Goal: Information Seeking & Learning: Learn about a topic

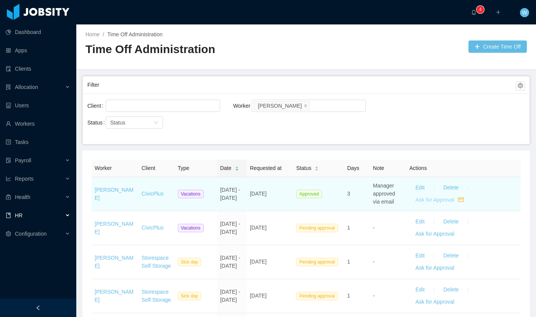
click at [429, 201] on button "Ask for Approval" at bounding box center [439, 200] width 60 height 12
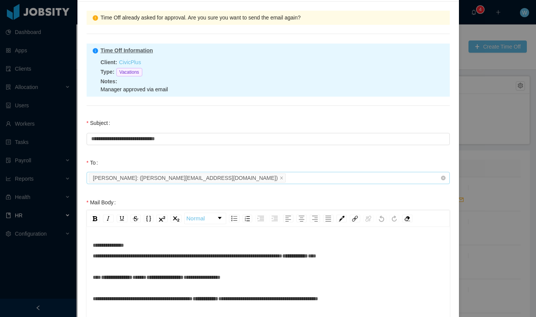
scroll to position [59, 0]
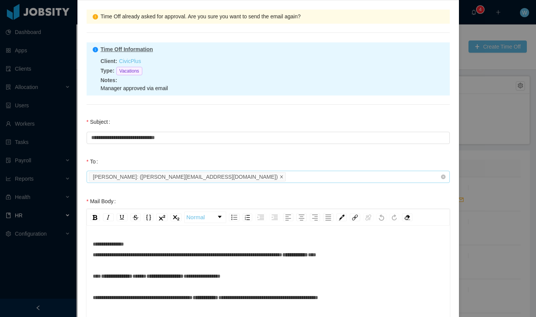
click at [280, 177] on icon "icon: close" at bounding box center [282, 177] width 4 height 4
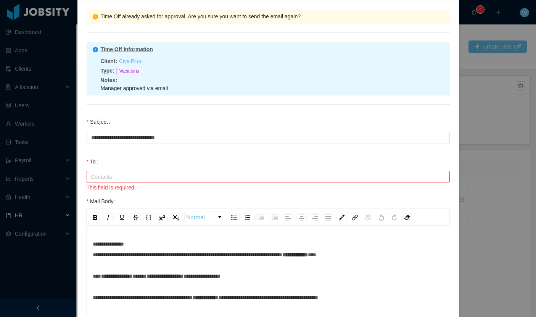
click at [194, 177] on div "Contacts" at bounding box center [264, 177] width 347 height 8
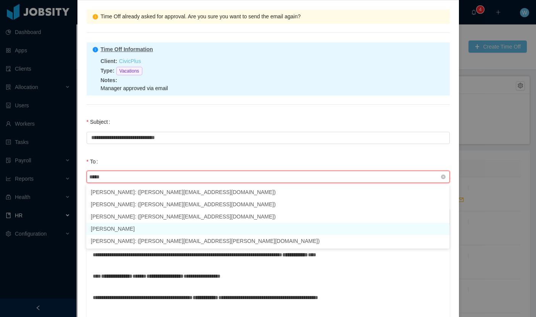
type input "******"
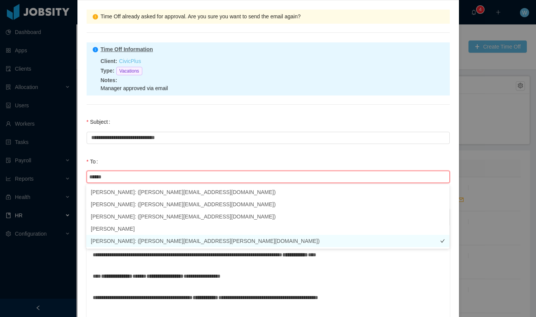
click at [170, 240] on li "Andrew Bielecki : ( andrew.bielecki@civicplus.com )" at bounding box center [267, 241] width 363 height 12
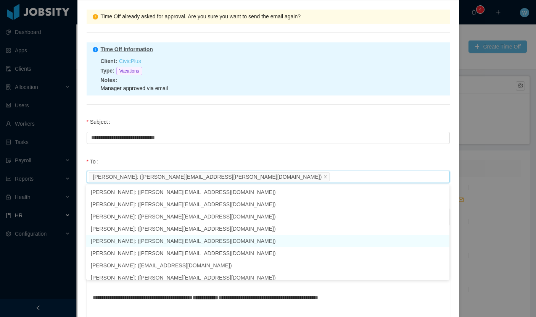
scroll to position [75, 0]
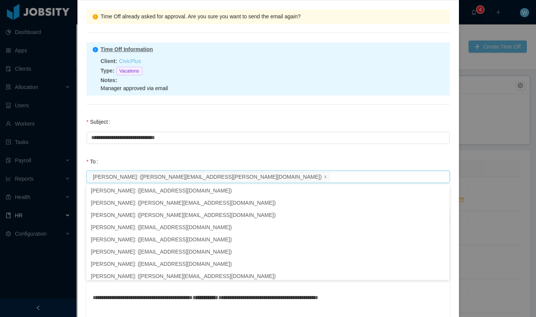
click at [178, 159] on div "To Contacts Andrew Bielecki : ( andrew.bielecki@civicplus.com )" at bounding box center [268, 169] width 363 height 31
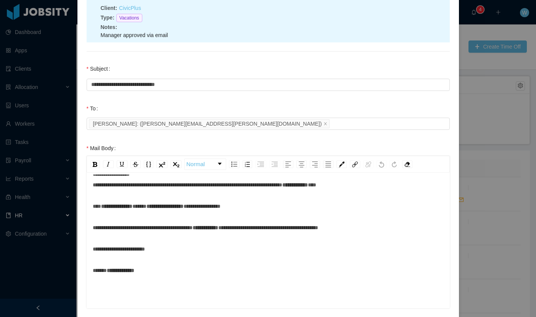
scroll to position [0, 0]
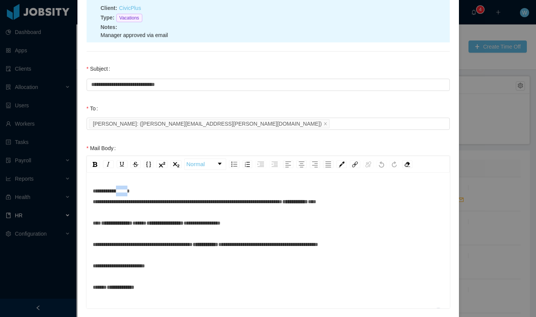
drag, startPoint x: 138, startPoint y: 191, endPoint x: 190, endPoint y: 207, distance: 54.3
click at [124, 192] on span "**********" at bounding box center [188, 196] width 190 height 16
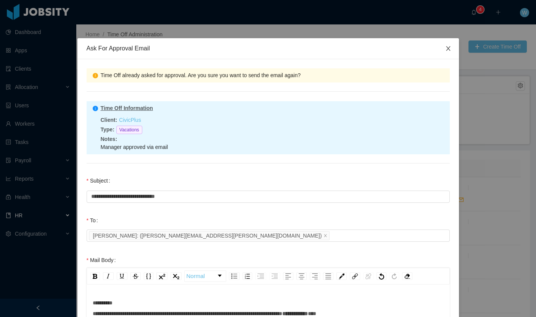
click at [449, 45] on icon "icon: close" at bounding box center [448, 48] width 6 height 6
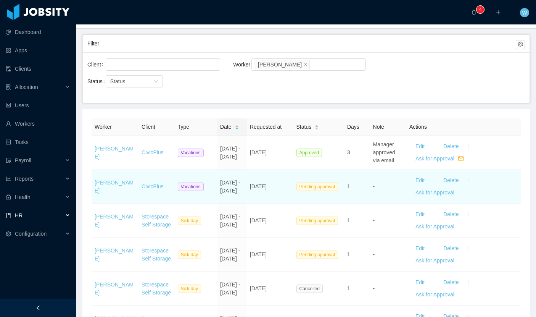
scroll to position [42, 0]
click at [437, 194] on button "Ask for Approval" at bounding box center [434, 192] width 51 height 12
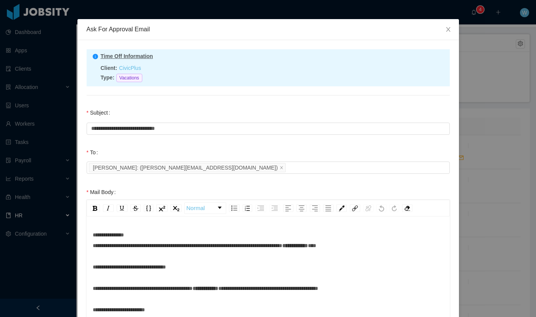
scroll to position [24, 0]
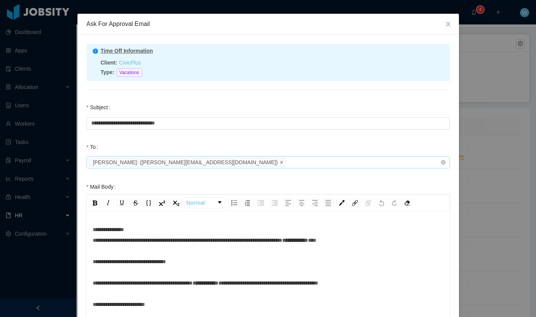
click at [280, 162] on icon "icon: close" at bounding box center [281, 162] width 3 height 3
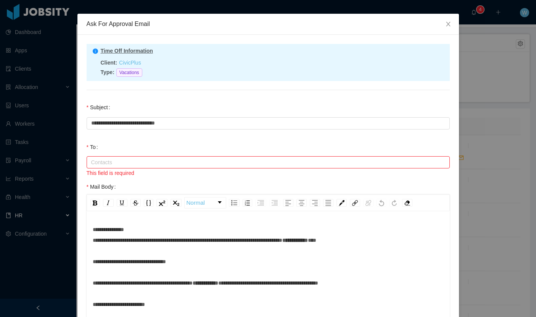
click at [193, 162] on div "Contacts" at bounding box center [264, 162] width 347 height 8
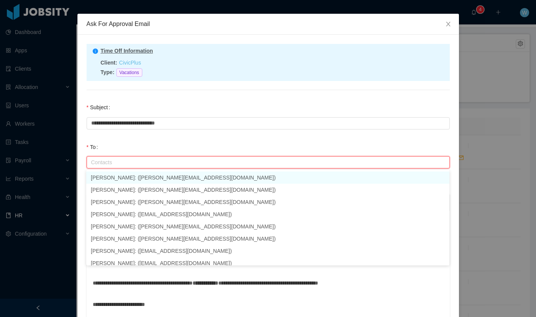
scroll to position [26, 0]
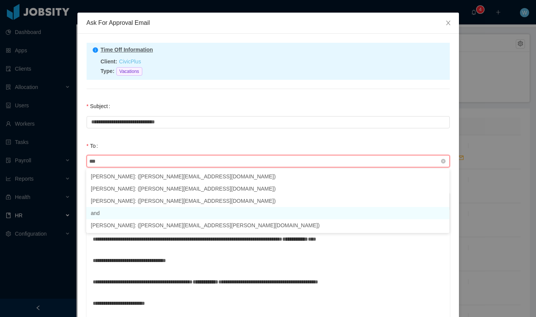
type input "****"
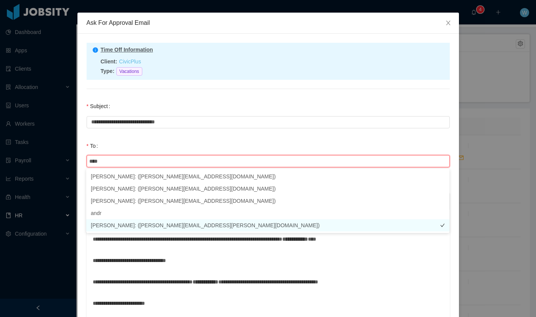
click at [190, 223] on li "Andrew Bielecki : ( andrew.bielecki@civicplus.com )" at bounding box center [267, 225] width 363 height 12
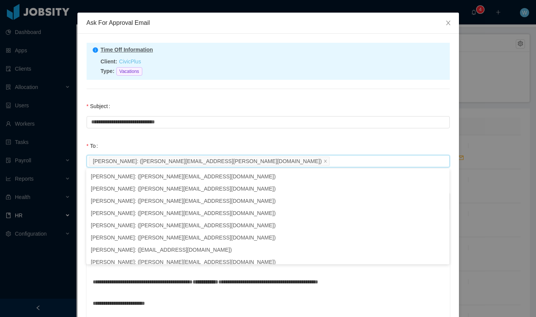
scroll to position [77, 0]
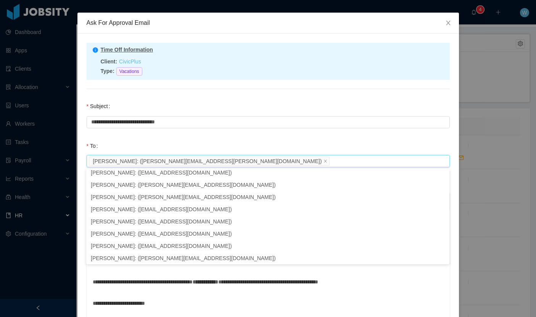
click at [227, 133] on div "**********" at bounding box center [268, 118] width 378 height 40
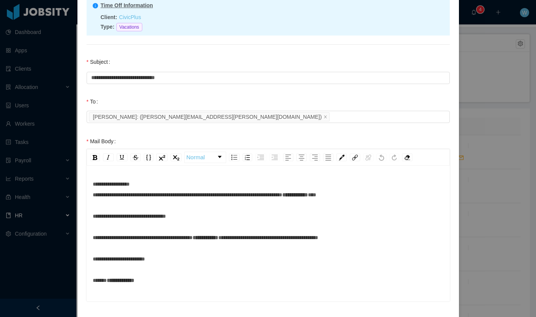
scroll to position [73, 0]
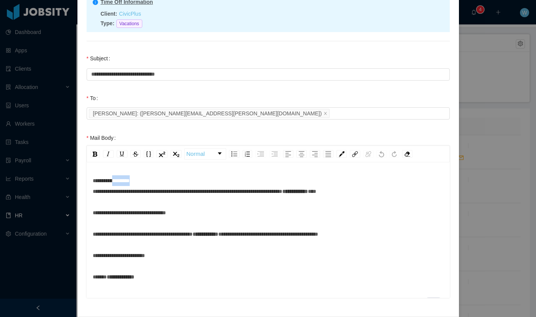
drag, startPoint x: 139, startPoint y: 181, endPoint x: 175, endPoint y: 197, distance: 39.4
click at [119, 181] on span "**********" at bounding box center [188, 186] width 190 height 16
drag, startPoint x: 252, startPoint y: 232, endPoint x: 219, endPoint y: 234, distance: 32.9
click at [218, 234] on span "**********" at bounding box center [206, 233] width 26 height 5
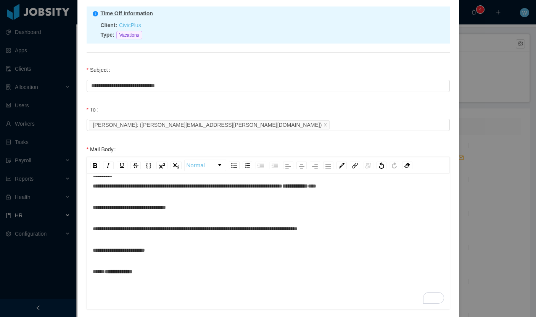
scroll to position [102, 0]
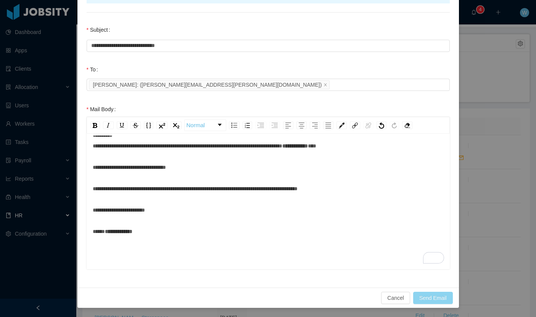
drag, startPoint x: 437, startPoint y: 298, endPoint x: 360, endPoint y: 235, distance: 99.5
click at [360, 235] on div "**********" at bounding box center [267, 121] width 381 height 371
click at [439, 300] on button "Send Email" at bounding box center [433, 297] width 40 height 12
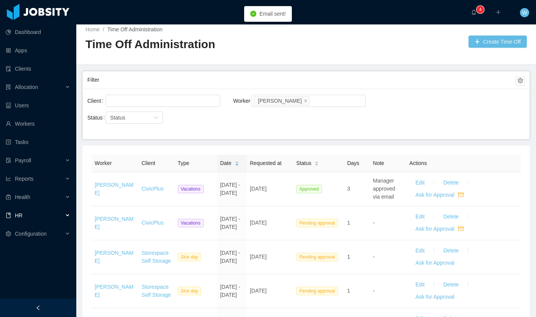
scroll to position [0, 0]
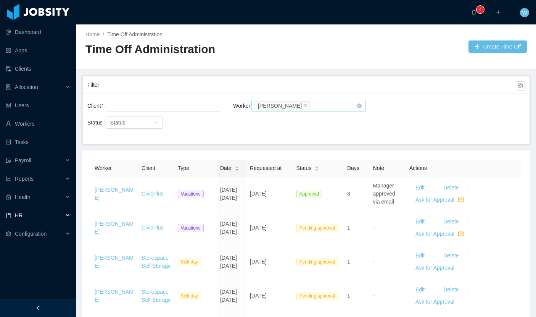
click at [292, 108] on li "Daniel Araujo" at bounding box center [282, 105] width 56 height 9
click at [304, 107] on icon "icon: close" at bounding box center [306, 105] width 4 height 4
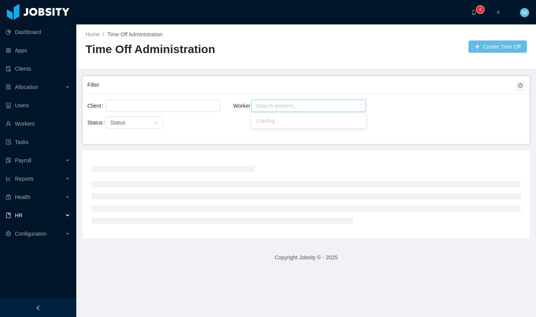
click at [295, 107] on div "Search workers..." at bounding box center [305, 106] width 98 height 8
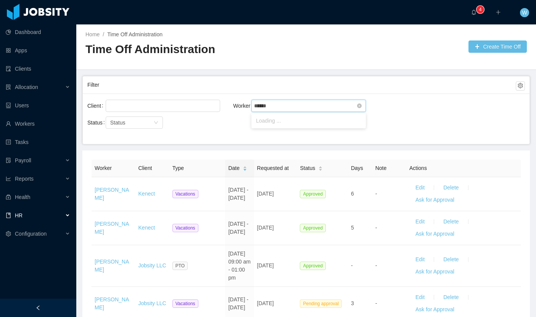
type input "*******"
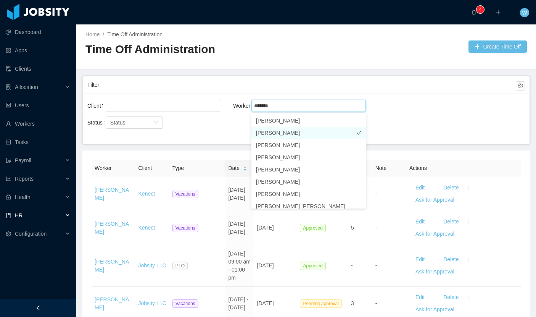
click at [293, 134] on li "Douglas Vieira Gomes" at bounding box center [308, 133] width 114 height 12
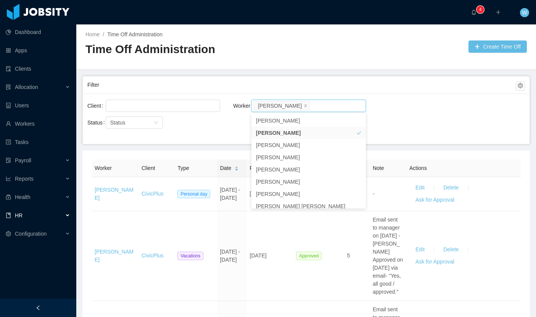
click at [431, 106] on div "Client Worker Search workers... Douglas Vieira Gomes" at bounding box center [306, 110] width 438 height 24
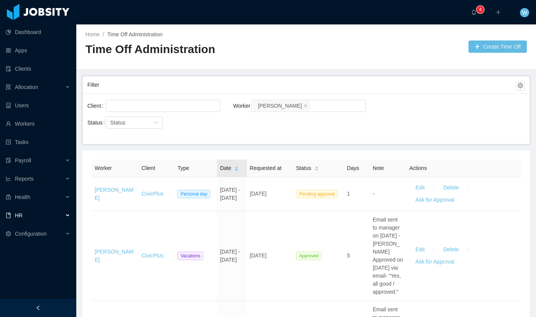
click at [232, 172] on div "Date" at bounding box center [229, 168] width 19 height 8
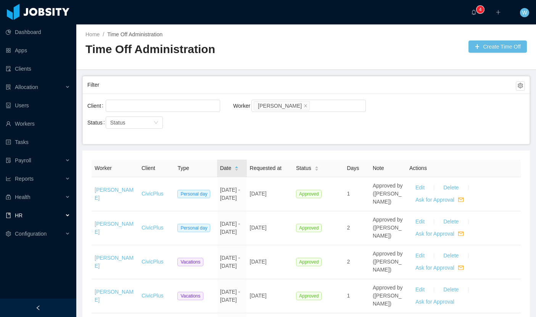
click at [233, 172] on div "Date" at bounding box center [229, 168] width 19 height 8
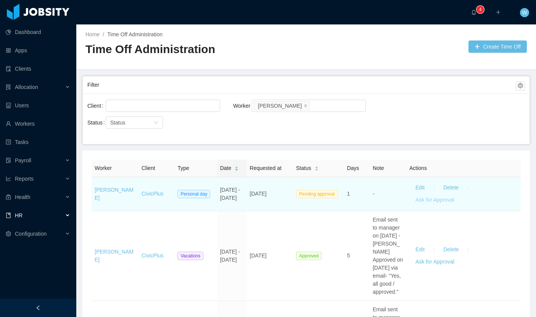
click at [424, 197] on button "Ask for Approval" at bounding box center [434, 200] width 51 height 12
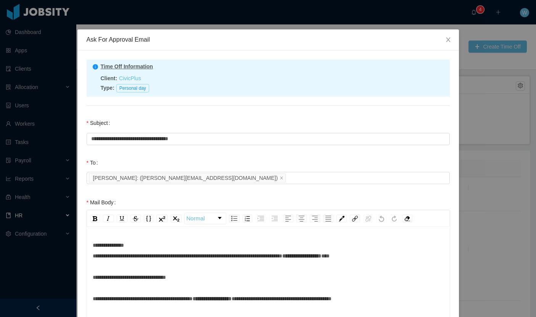
scroll to position [13, 0]
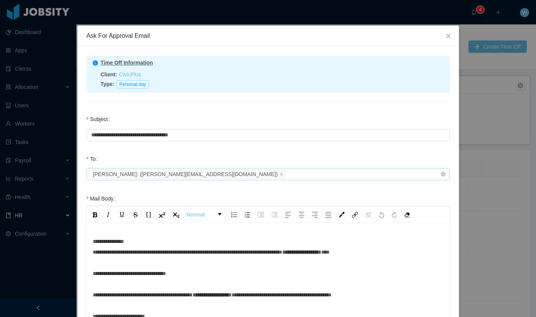
click at [280, 172] on icon "icon: close" at bounding box center [282, 174] width 4 height 4
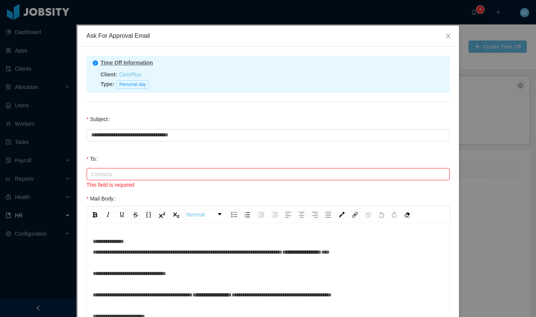
click at [193, 172] on div "Contacts" at bounding box center [264, 174] width 347 height 8
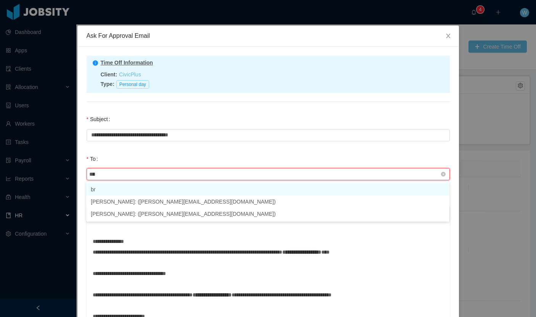
type input "*****"
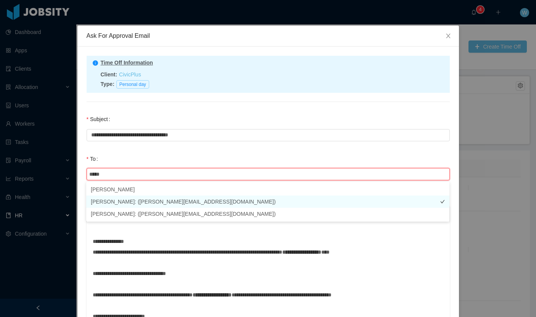
click at [164, 204] on li "Brian Vogt : ( vogt@civicplus.com )" at bounding box center [267, 201] width 363 height 12
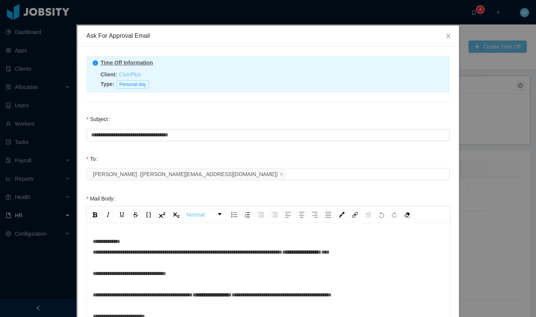
click at [226, 156] on div "To Contacts Brian Vogt : ( vogt@civicplus.com )" at bounding box center [268, 166] width 363 height 31
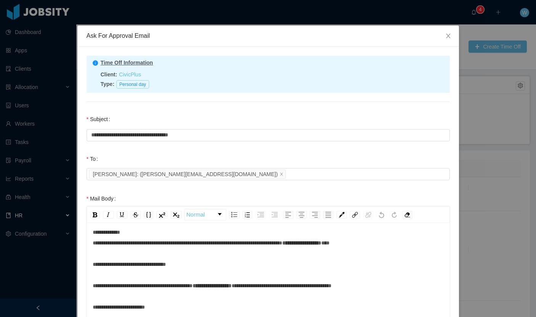
drag, startPoint x: 123, startPoint y: 234, endPoint x: 207, endPoint y: 259, distance: 87.4
click at [125, 234] on div "**********" at bounding box center [268, 280] width 351 height 107
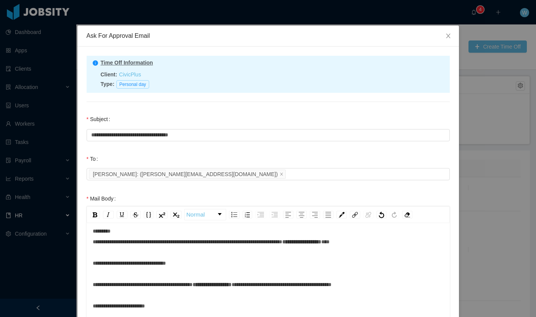
scroll to position [17, 0]
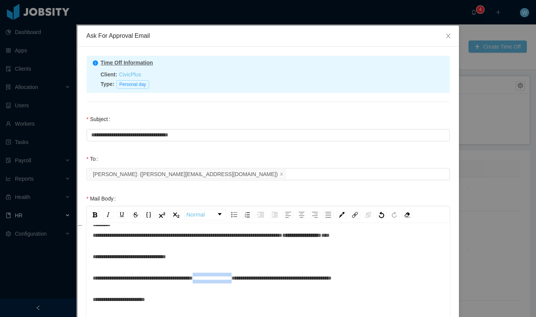
drag, startPoint x: 275, startPoint y: 277, endPoint x: 304, endPoint y: 292, distance: 32.9
click at [217, 277] on span "**********" at bounding box center [212, 277] width 39 height 5
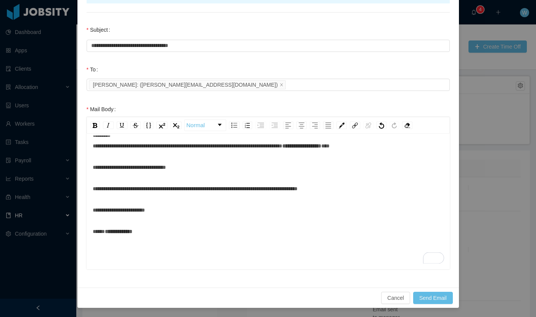
scroll to position [0, 0]
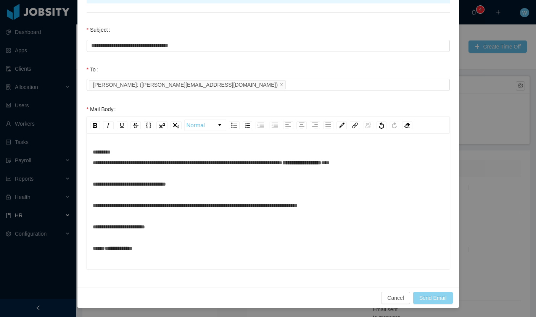
click at [428, 299] on button "Send Email" at bounding box center [433, 297] width 40 height 12
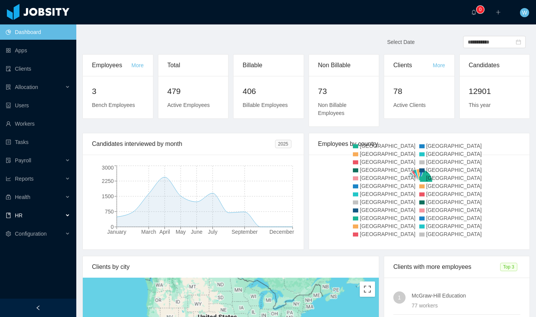
click at [31, 215] on div "HR" at bounding box center [38, 215] width 76 height 15
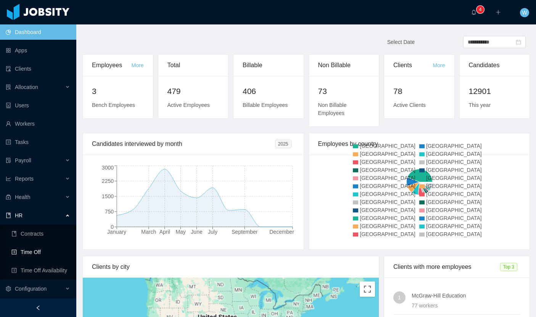
click at [48, 249] on link "Time Off" at bounding box center [40, 251] width 59 height 15
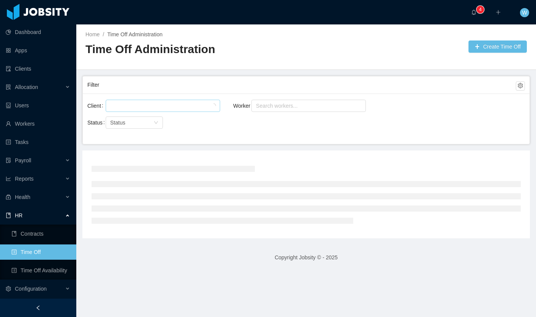
click at [180, 104] on div at bounding box center [162, 105] width 108 height 11
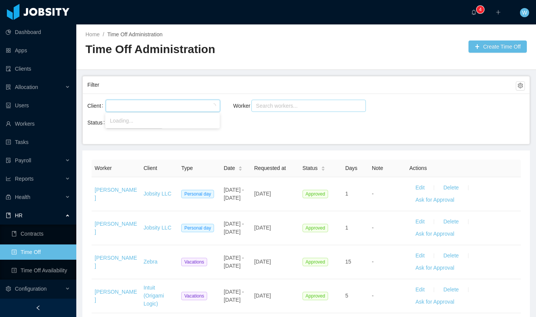
click at [270, 102] on div "Search workers..." at bounding box center [305, 106] width 98 height 8
type input "**********"
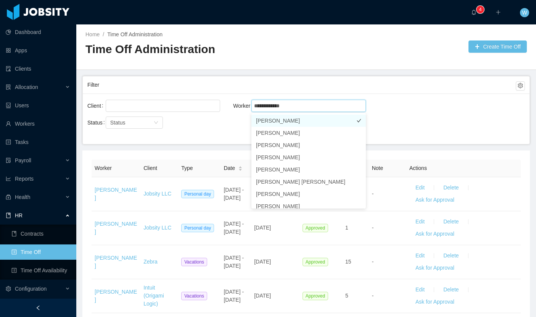
click at [287, 121] on li "Daniel Araujo" at bounding box center [308, 120] width 114 height 12
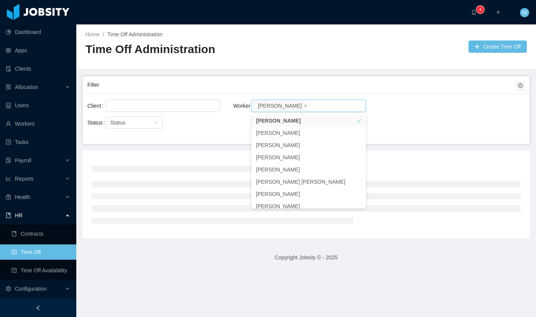
click at [307, 84] on div "Filter" at bounding box center [301, 85] width 428 height 14
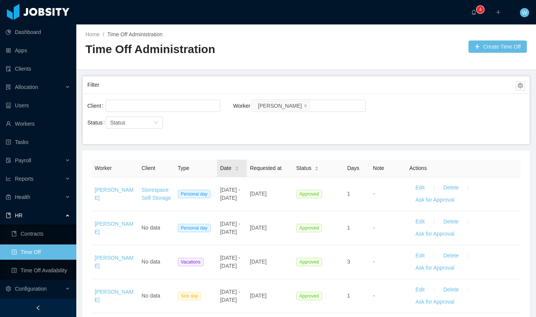
click at [236, 172] on div "Date" at bounding box center [229, 168] width 19 height 8
click at [238, 172] on div "Date" at bounding box center [229, 168] width 19 height 8
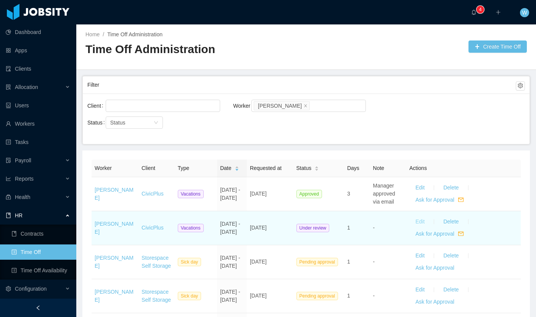
click at [422, 223] on button "Edit" at bounding box center [419, 222] width 21 height 12
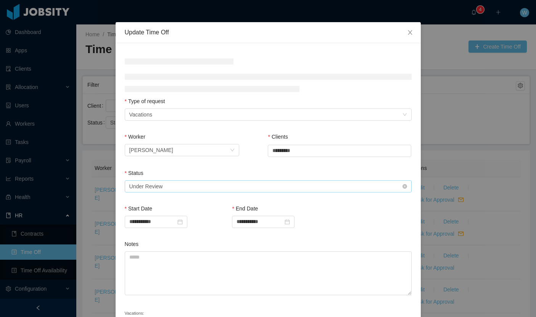
scroll to position [18, 0]
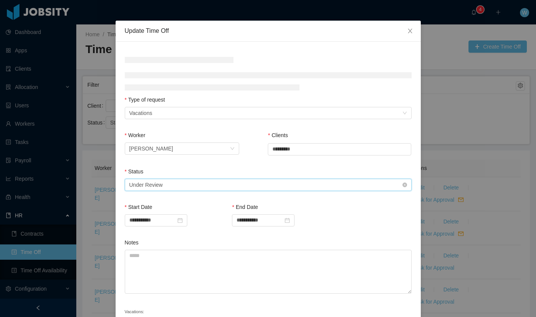
click at [254, 183] on div "Select status Under Review" at bounding box center [265, 184] width 273 height 11
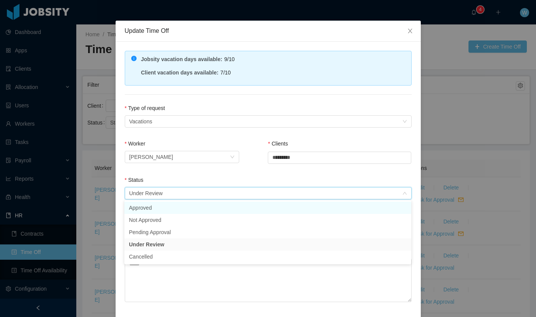
click at [224, 201] on li "Approved" at bounding box center [267, 207] width 287 height 12
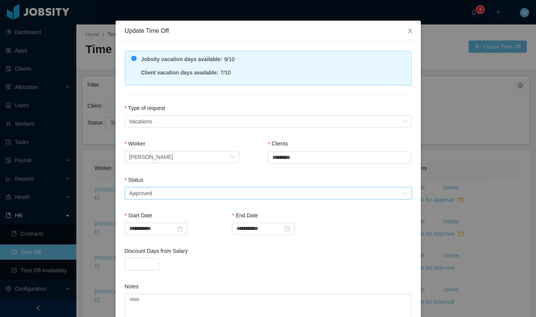
scroll to position [51, 0]
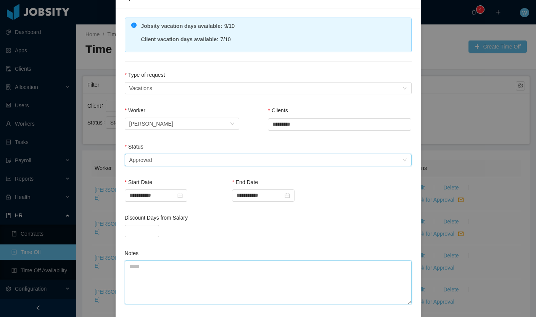
click at [202, 280] on textarea "Notes" at bounding box center [268, 282] width 287 height 44
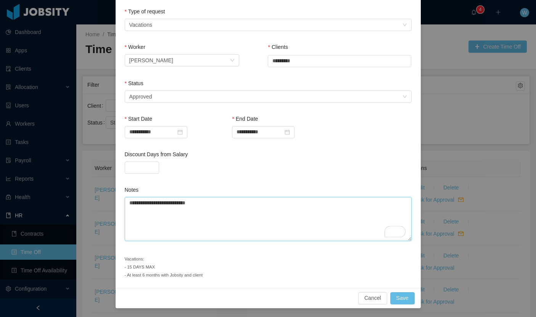
click at [176, 203] on textarea "**********" at bounding box center [268, 219] width 287 height 44
click at [283, 212] on textarea "**********" at bounding box center [268, 219] width 287 height 44
type textarea "**********"
click at [404, 297] on button "Save" at bounding box center [402, 298] width 24 height 12
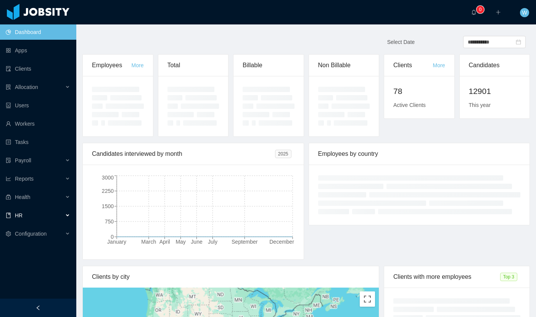
click at [46, 213] on div "HR" at bounding box center [38, 215] width 76 height 15
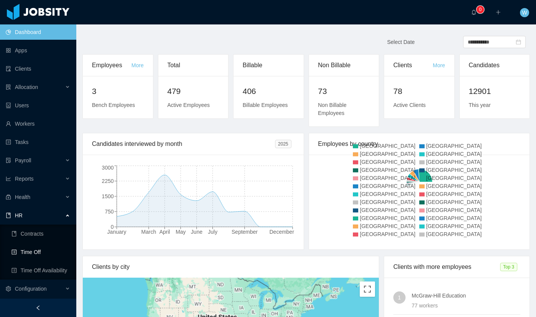
click at [48, 253] on link "Time Off" at bounding box center [40, 251] width 59 height 15
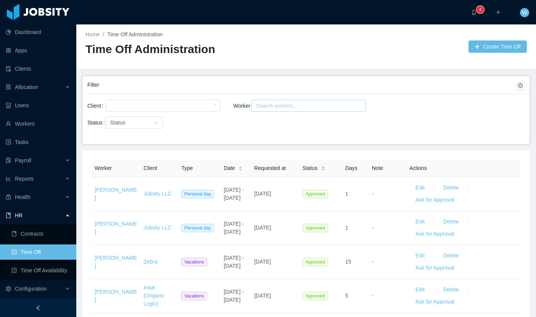
click at [273, 103] on div "Search workers..." at bounding box center [305, 106] width 98 height 8
type input "**********"
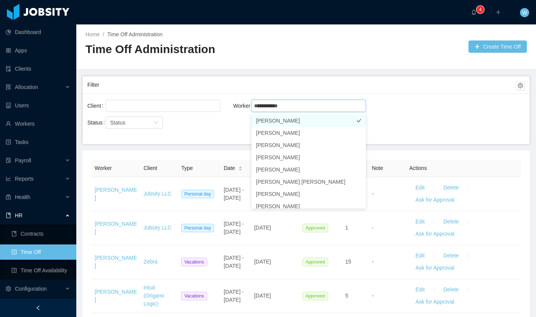
click at [277, 119] on li "Bruno Chaves" at bounding box center [308, 120] width 114 height 12
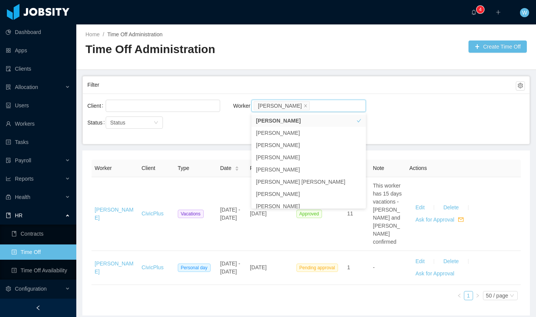
click at [303, 88] on div "Filter" at bounding box center [301, 85] width 428 height 14
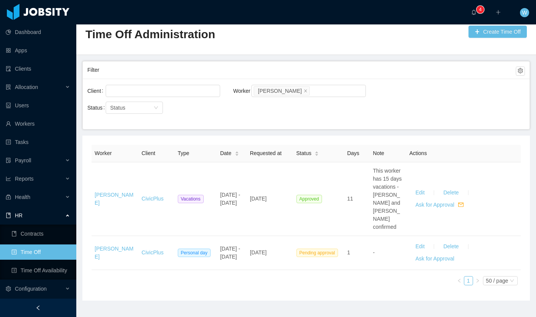
scroll to position [15, 0]
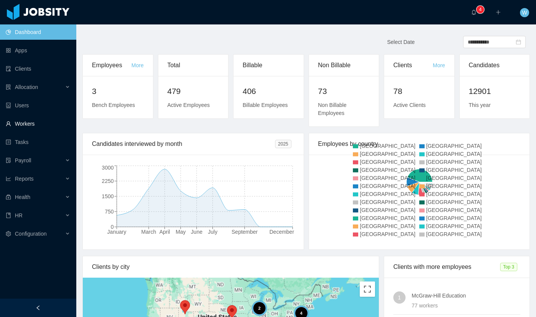
click at [37, 125] on link "Workers" at bounding box center [38, 123] width 64 height 15
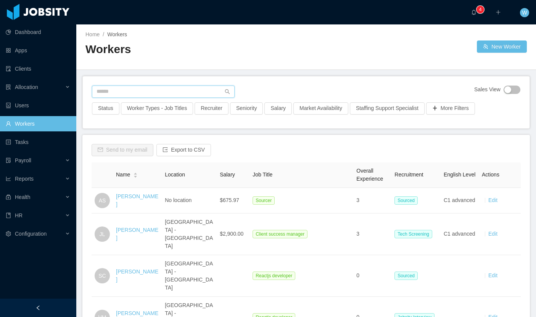
click at [136, 93] on input "text" at bounding box center [163, 91] width 143 height 12
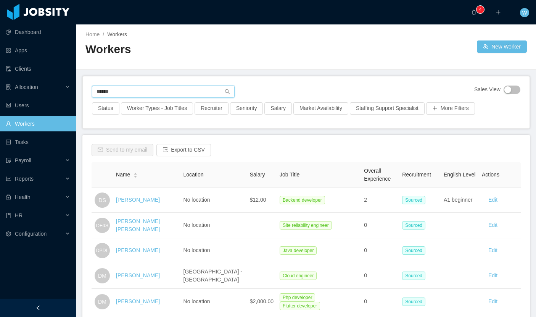
click at [160, 94] on input "******" at bounding box center [163, 91] width 143 height 12
type input "**********"
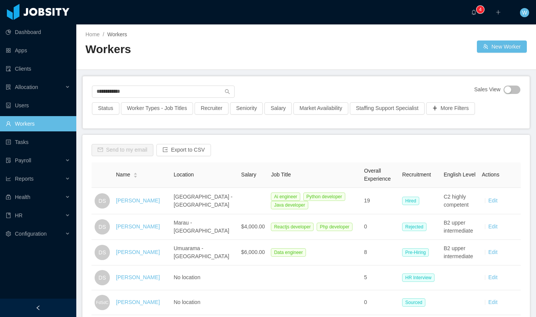
click at [141, 201] on link "[PERSON_NAME]" at bounding box center [138, 200] width 44 height 6
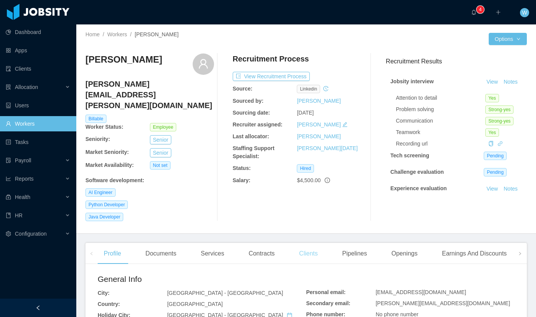
click at [314, 243] on div "Clients" at bounding box center [308, 253] width 31 height 21
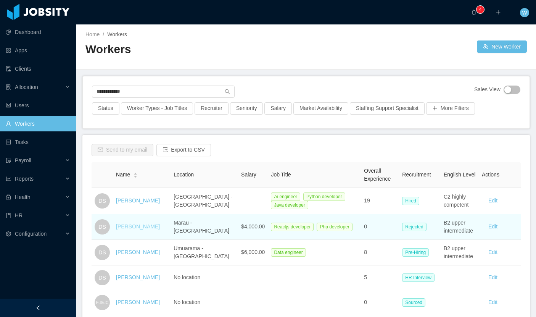
click at [134, 229] on link "[PERSON_NAME]" at bounding box center [138, 226] width 44 height 6
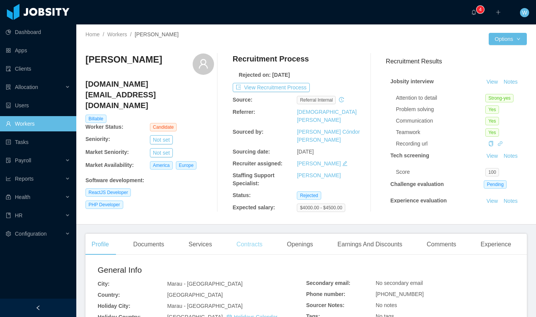
click at [261, 233] on div "Contracts" at bounding box center [249, 243] width 38 height 21
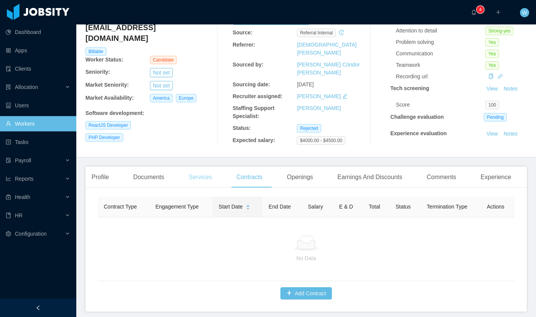
click at [201, 166] on div "Services" at bounding box center [199, 176] width 35 height 21
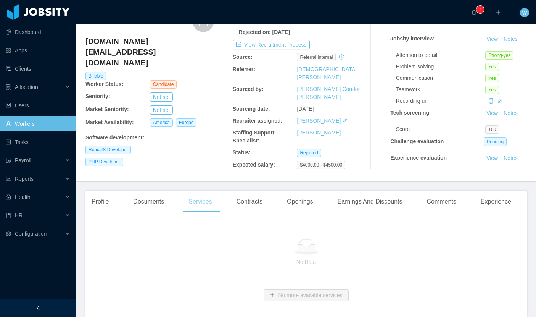
scroll to position [67, 0]
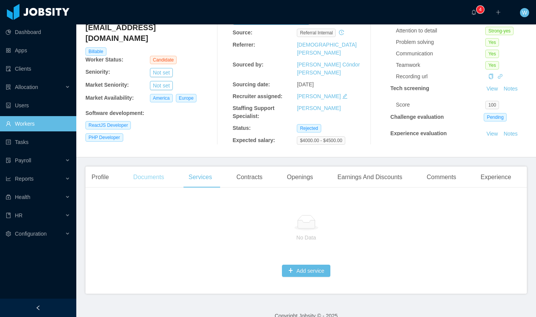
click at [152, 171] on div "Documents" at bounding box center [148, 176] width 43 height 21
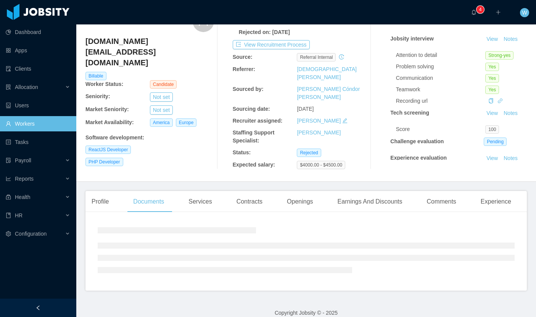
scroll to position [67, 0]
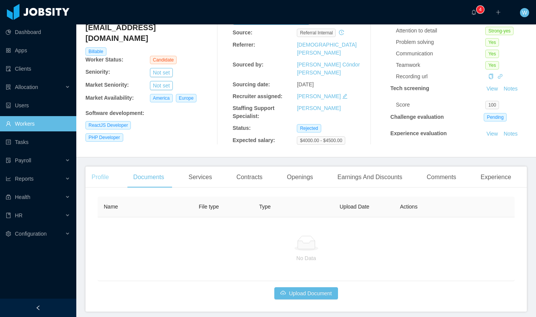
click at [100, 170] on div "Profile" at bounding box center [99, 176] width 29 height 21
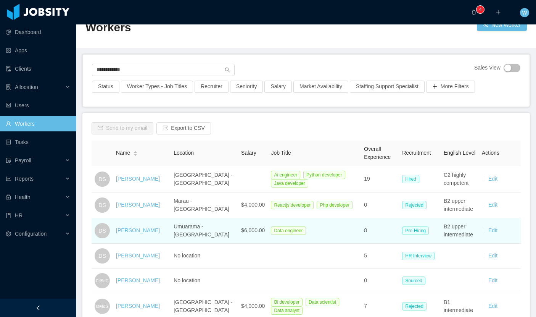
scroll to position [29, 0]
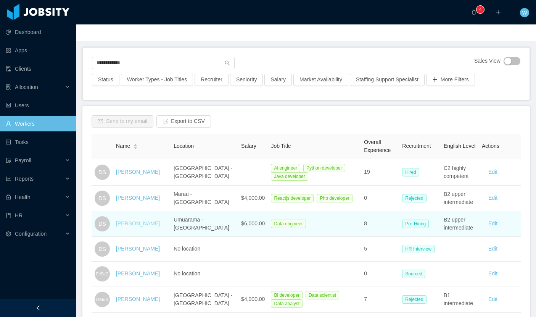
click at [133, 223] on link "Danilo Silva" at bounding box center [138, 223] width 44 height 6
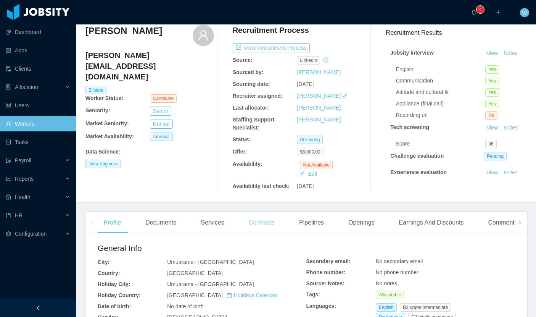
click at [269, 225] on div "Contracts" at bounding box center [262, 222] width 38 height 21
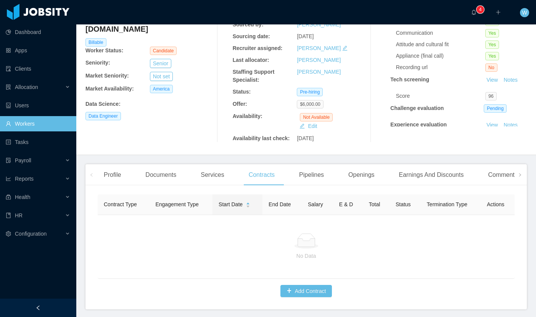
scroll to position [78, 0]
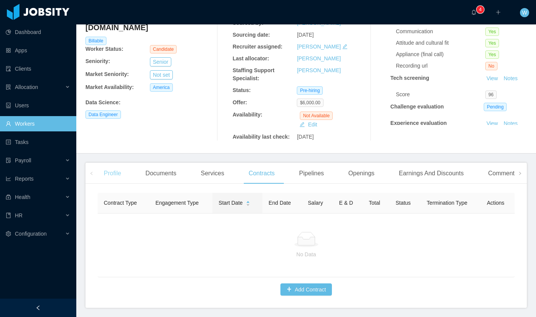
click at [112, 177] on div "Profile" at bounding box center [112, 172] width 29 height 21
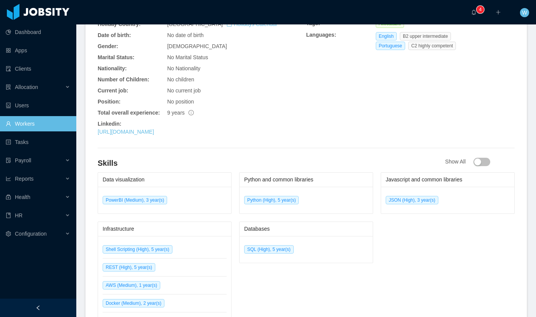
scroll to position [362, 0]
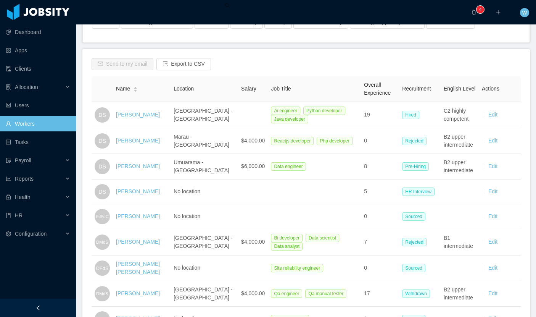
scroll to position [84, 0]
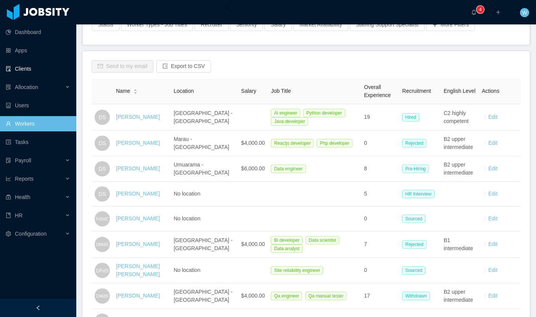
click at [35, 69] on link "Clients" at bounding box center [38, 68] width 64 height 15
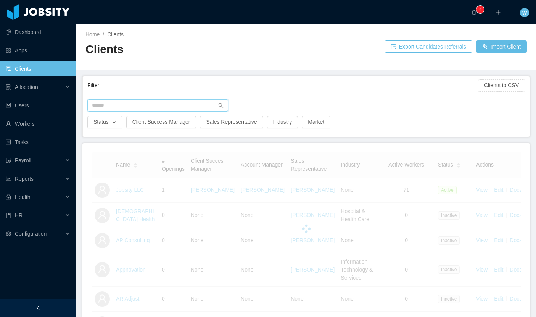
click at [132, 108] on input "text" at bounding box center [157, 105] width 141 height 12
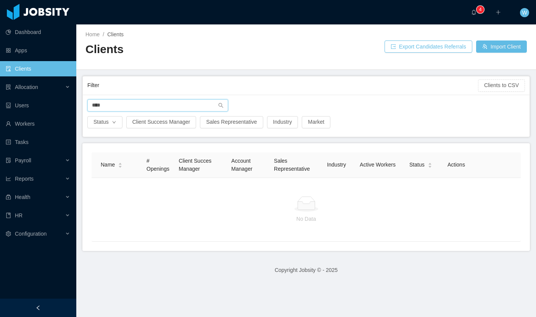
type input "****"
drag, startPoint x: 129, startPoint y: 106, endPoint x: 81, endPoint y: 108, distance: 47.3
click at [81, 108] on main "Home / Clients / Clients Export Candidates Referrals Import Client Filter Clien…" at bounding box center [306, 170] width 460 height 292
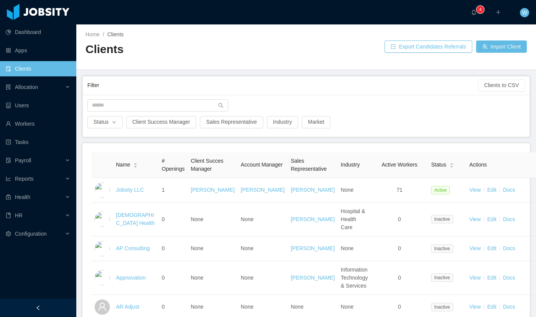
click at [47, 67] on link "Clients" at bounding box center [38, 68] width 64 height 15
click at [120, 106] on input "text" at bounding box center [157, 105] width 141 height 12
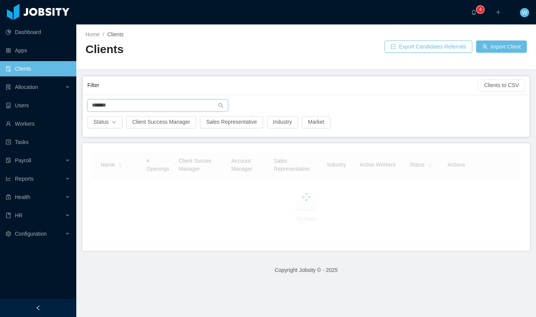
type input "*******"
drag, startPoint x: 137, startPoint y: 104, endPoint x: 20, endPoint y: 97, distance: 117.3
click at [20, 97] on section "Dashboard Apps Clients Allocation Users Workers Tasks Payroll Reports Health HR…" at bounding box center [268, 158] width 536 height 317
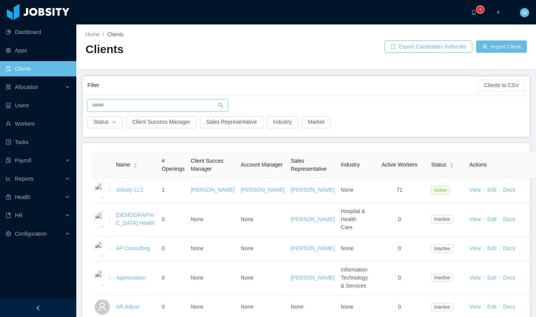
click at [142, 109] on input "text" at bounding box center [157, 105] width 141 height 12
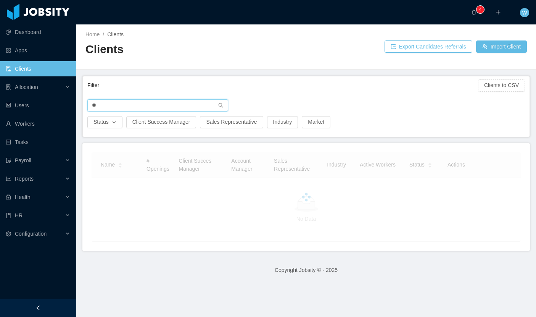
type input "*"
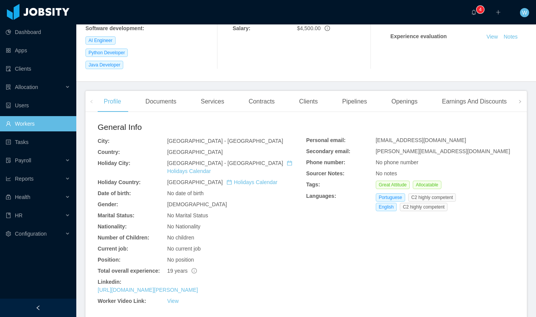
scroll to position [106, 0]
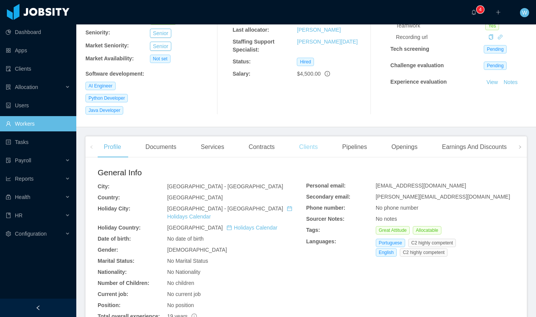
click at [306, 136] on div "Clients" at bounding box center [308, 146] width 31 height 21
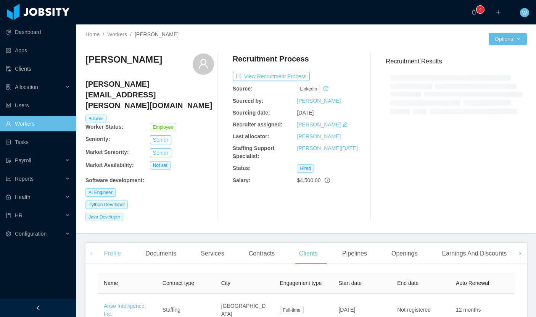
click at [120, 243] on div "Profile" at bounding box center [112, 253] width 29 height 21
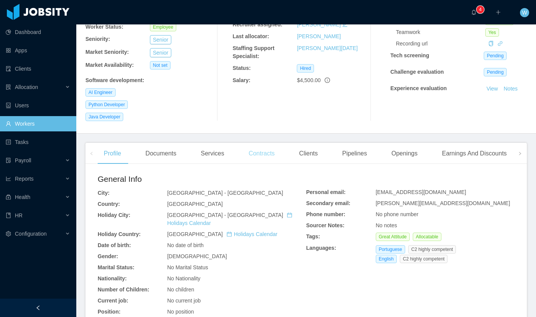
click at [257, 143] on div "Contracts" at bounding box center [262, 153] width 38 height 21
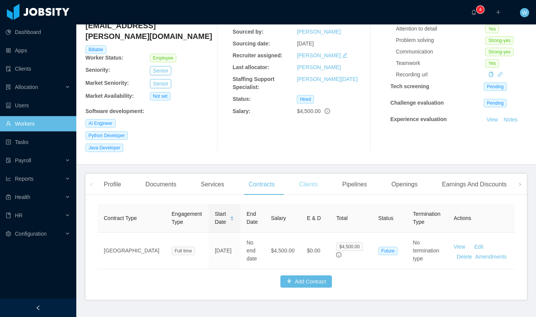
click at [306, 174] on div "Clients" at bounding box center [308, 184] width 31 height 21
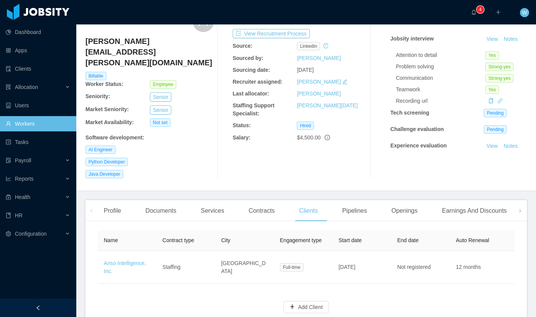
scroll to position [68, 0]
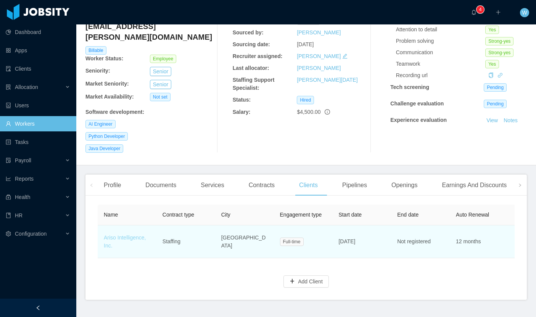
click at [129, 234] on link "Ariso Intelligence, Inc." at bounding box center [125, 241] width 42 height 14
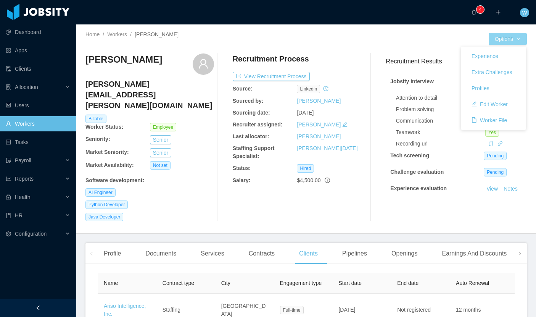
click at [500, 35] on button "Options" at bounding box center [508, 39] width 38 height 12
click at [501, 121] on button "Worker File" at bounding box center [489, 120] width 48 height 12
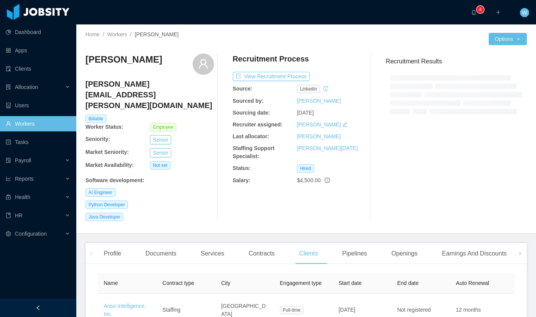
click at [135, 243] on div "Profile Documents Services Contracts Clients Pipelines Openings Earnings And Di…" at bounding box center [360, 253] width 524 height 21
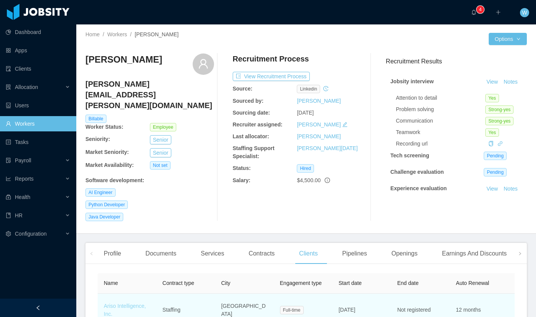
click at [132, 302] on link "Ariso Intelligence, Inc." at bounding box center [125, 309] width 42 height 14
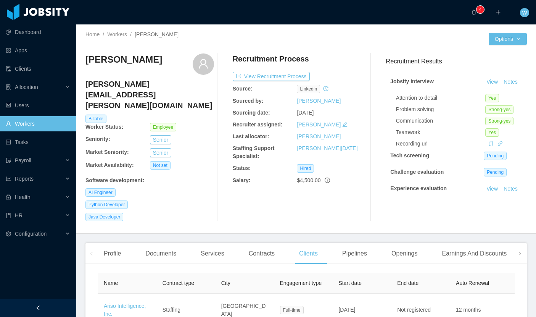
click at [50, 121] on link "Workers" at bounding box center [38, 123] width 64 height 15
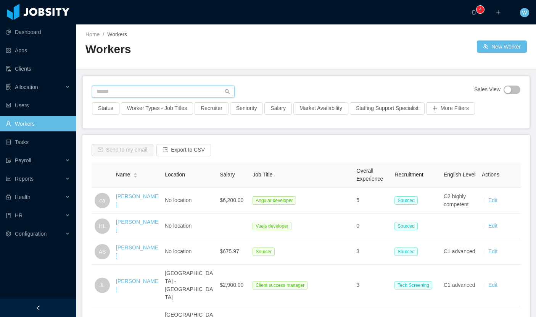
click at [179, 88] on input "text" at bounding box center [163, 91] width 143 height 12
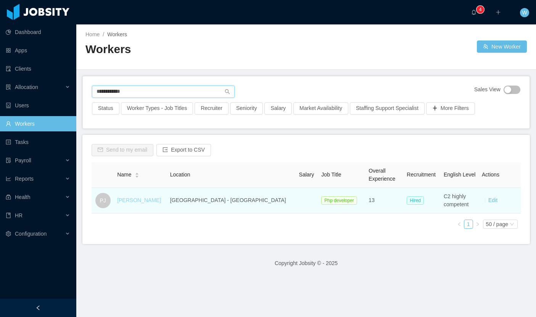
type input "**********"
click at [148, 201] on link "Pedro Jordão" at bounding box center [139, 200] width 44 height 6
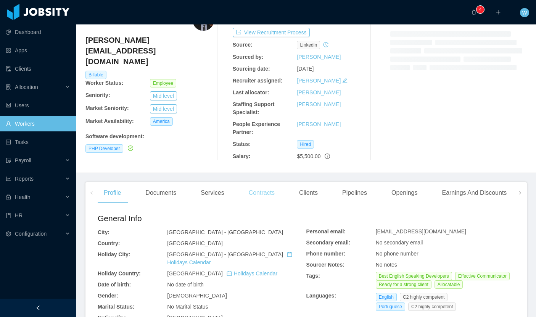
scroll to position [45, 0]
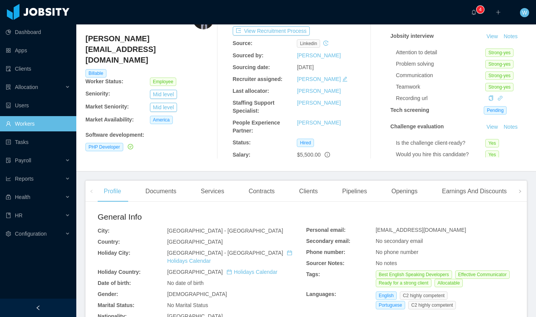
click at [314, 195] on div "Clients" at bounding box center [308, 190] width 31 height 21
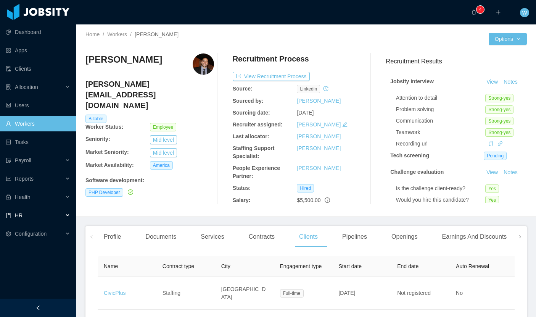
click at [27, 212] on div "HR" at bounding box center [38, 215] width 76 height 15
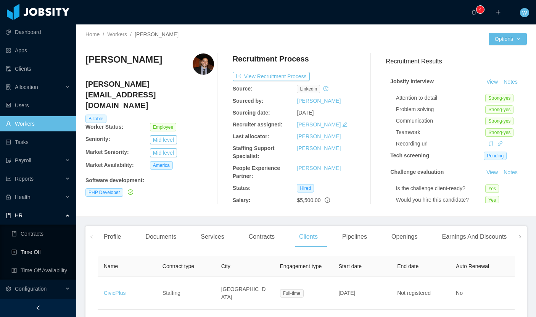
click at [43, 249] on link "Time Off" at bounding box center [40, 251] width 59 height 15
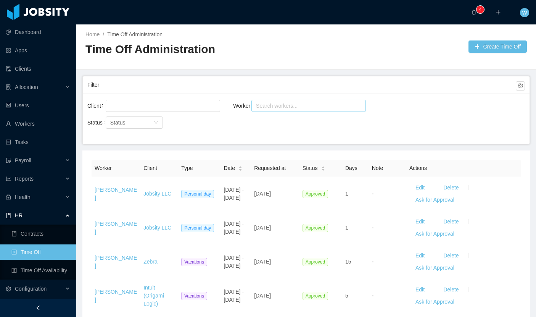
click at [274, 101] on div "Search workers..." at bounding box center [306, 105] width 104 height 11
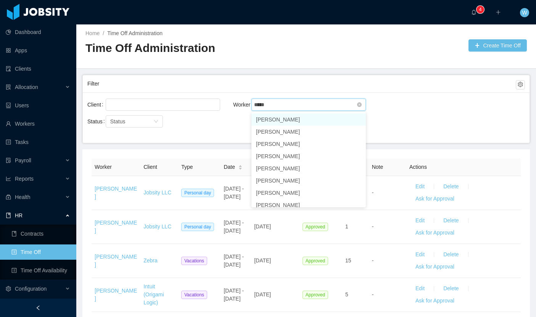
type input "*****"
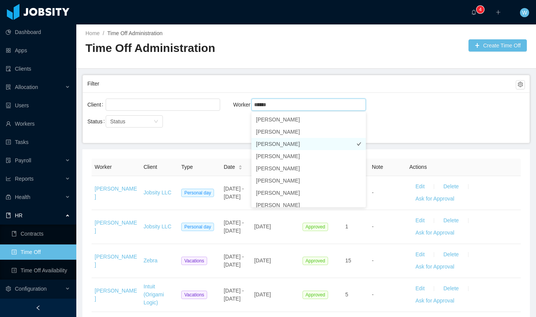
click at [284, 142] on li "Bruno Chaves" at bounding box center [308, 144] width 114 height 12
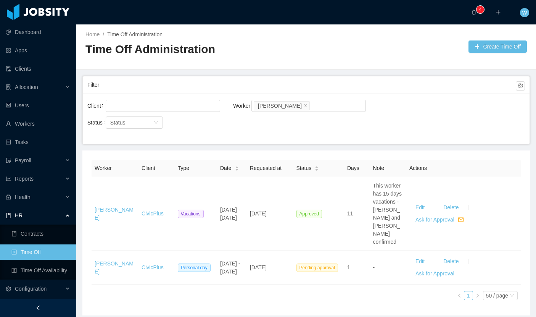
click at [224, 131] on div "Status Status" at bounding box center [160, 127] width 146 height 24
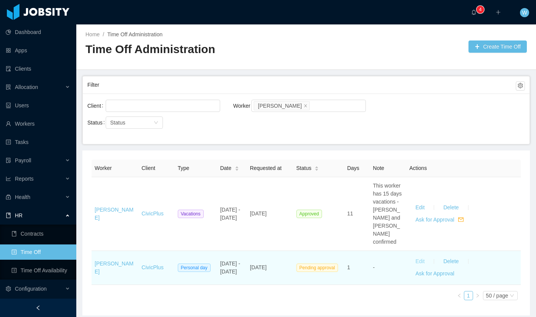
click at [417, 255] on button "Edit" at bounding box center [419, 261] width 21 height 12
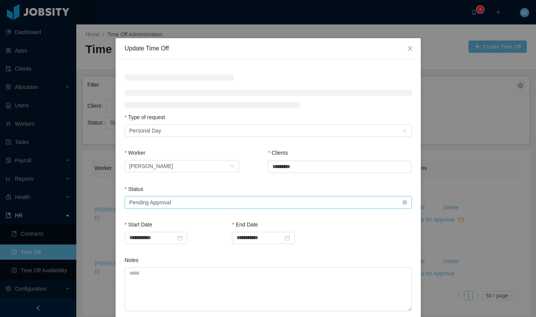
click at [244, 198] on div "Select status Pending Approval" at bounding box center [265, 201] width 273 height 11
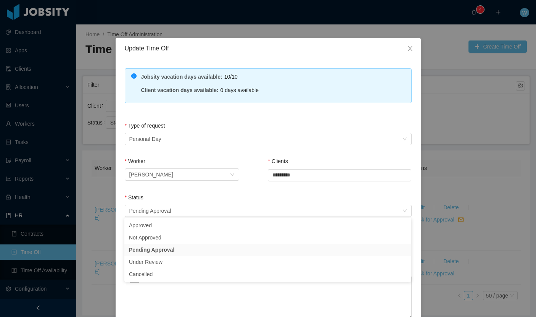
click at [218, 216] on div "Status Select status Pending Approval" at bounding box center [268, 206] width 287 height 26
click at [217, 222] on form "**********" at bounding box center [268, 223] width 287 height 202
click at [219, 210] on div "Select status Pending Approval" at bounding box center [265, 210] width 273 height 11
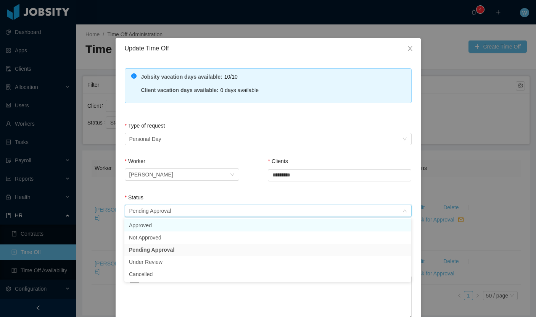
click at [203, 227] on li "Approved" at bounding box center [267, 225] width 287 height 12
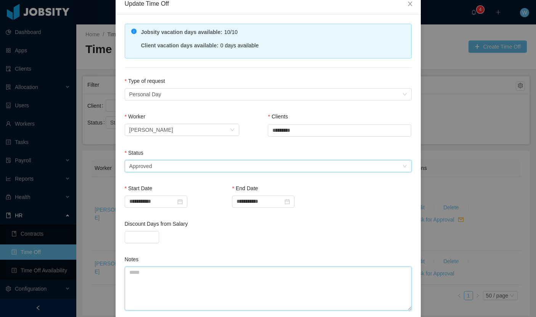
click at [213, 275] on textarea "Notes" at bounding box center [268, 288] width 287 height 44
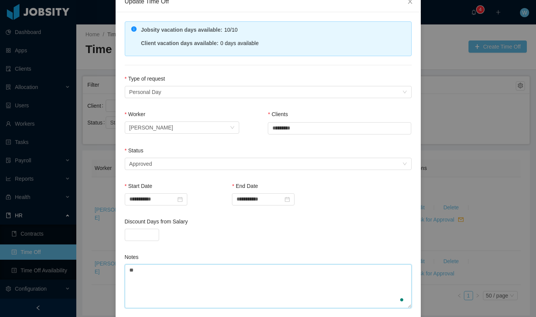
type textarea "*"
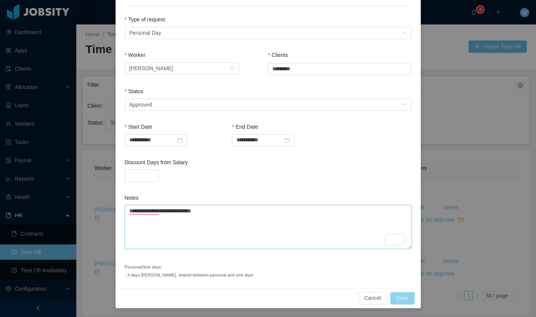
type textarea "**********"
click at [402, 296] on button "Save" at bounding box center [402, 298] width 24 height 12
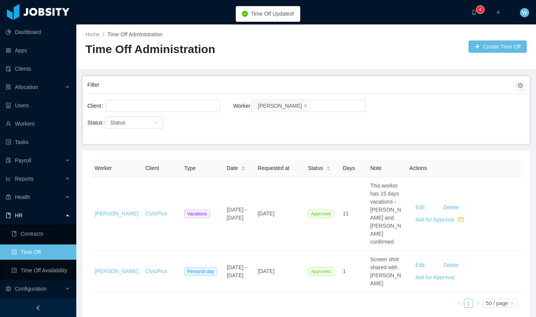
scroll to position [13, 0]
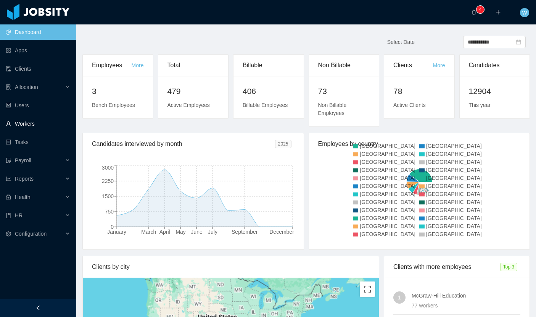
click at [35, 127] on link "Workers" at bounding box center [38, 123] width 64 height 15
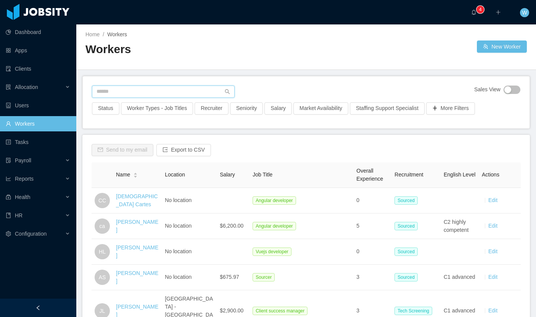
click at [148, 95] on input "text" at bounding box center [163, 91] width 143 height 12
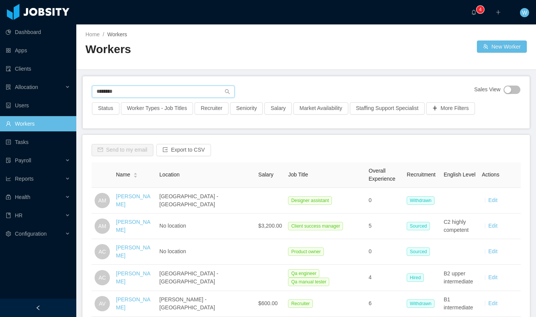
type input "*******"
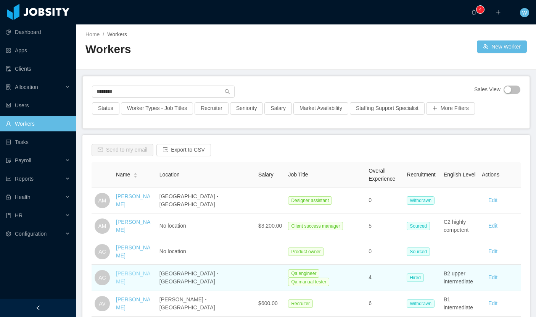
click at [148, 277] on link "[PERSON_NAME]" at bounding box center [133, 277] width 34 height 14
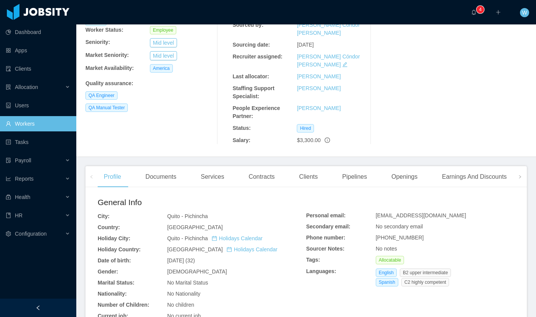
scroll to position [133, 0]
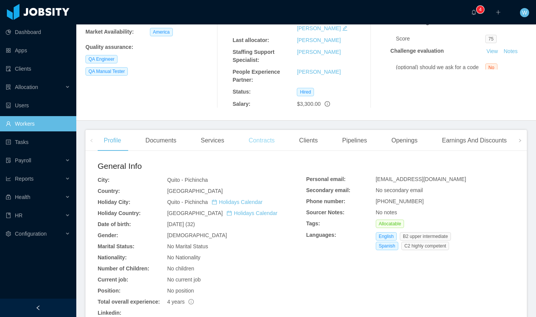
click at [263, 130] on div "Contracts" at bounding box center [262, 140] width 38 height 21
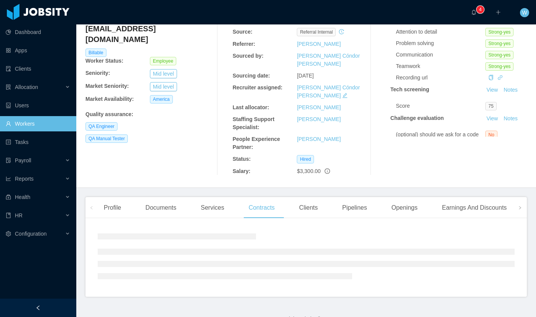
scroll to position [92, 0]
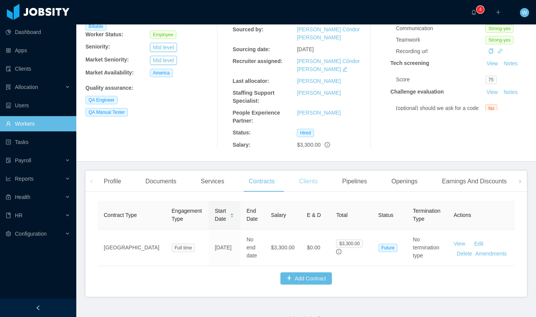
click at [305, 171] on div "Clients" at bounding box center [308, 181] width 31 height 21
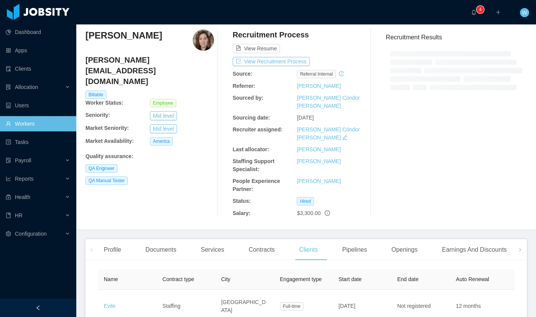
scroll to position [33, 0]
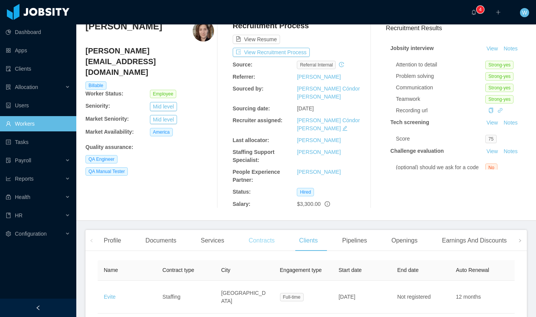
click at [265, 230] on div "Contracts" at bounding box center [262, 240] width 38 height 21
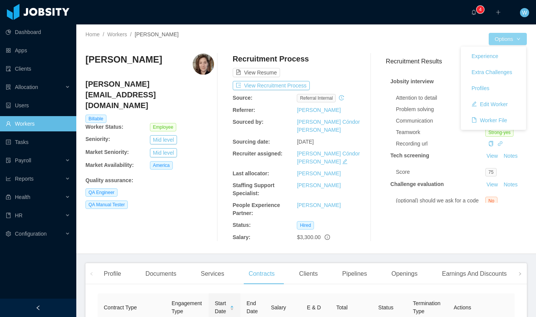
click at [502, 38] on button "Options" at bounding box center [508, 39] width 38 height 12
drag, startPoint x: 500, startPoint y: 121, endPoint x: 493, endPoint y: 116, distance: 8.5
click at [500, 121] on button "Worker File" at bounding box center [489, 120] width 48 height 12
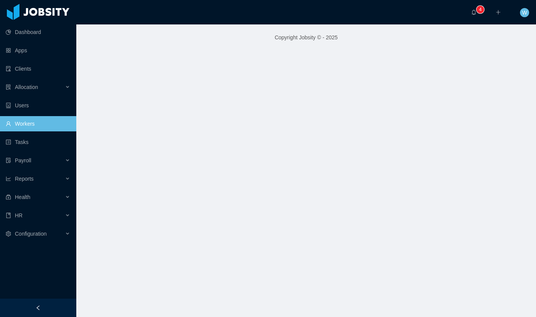
click at [267, 126] on main "Copyright Jobsity © - 2025" at bounding box center [306, 170] width 460 height 292
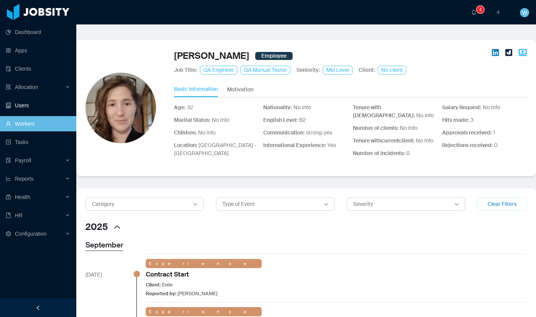
click at [39, 127] on link "Workers" at bounding box center [38, 123] width 64 height 15
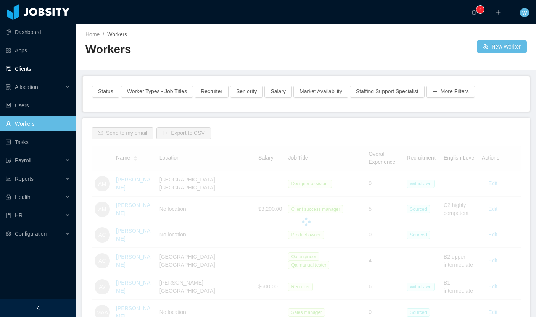
click at [43, 72] on link "Clients" at bounding box center [38, 68] width 64 height 15
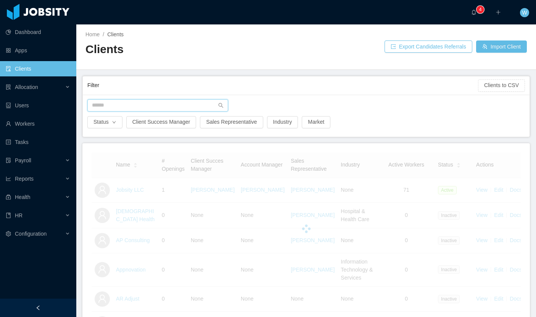
click at [130, 110] on input "text" at bounding box center [157, 105] width 141 height 12
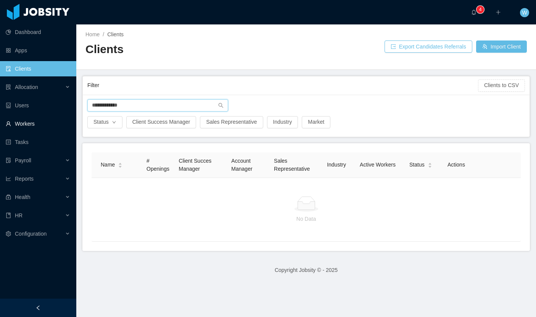
type input "**********"
click at [44, 127] on link "Workers" at bounding box center [38, 123] width 64 height 15
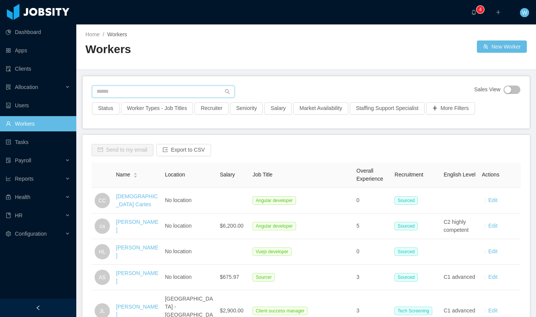
click at [124, 91] on input "text" at bounding box center [163, 91] width 143 height 12
type input "**********"
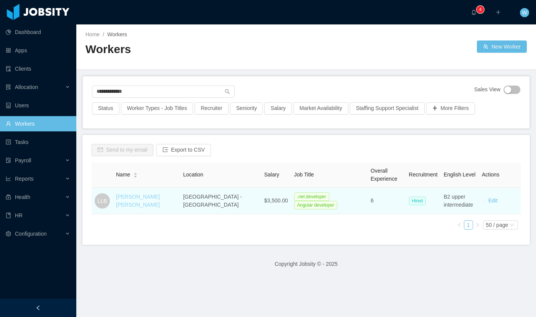
click at [156, 198] on link "[PERSON_NAME] [PERSON_NAME]" at bounding box center [138, 200] width 44 height 14
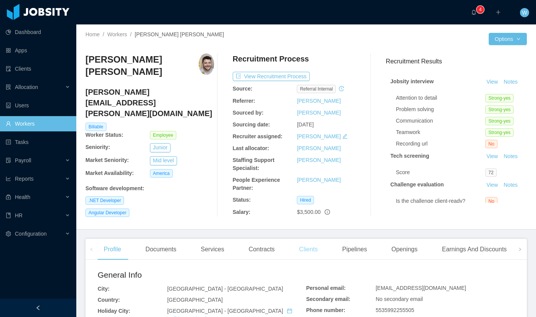
click at [320, 253] on div "Clients" at bounding box center [308, 248] width 31 height 21
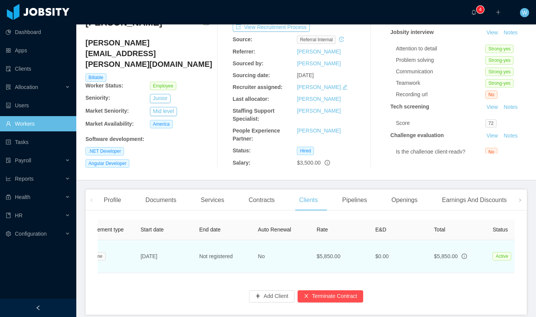
scroll to position [0, 346]
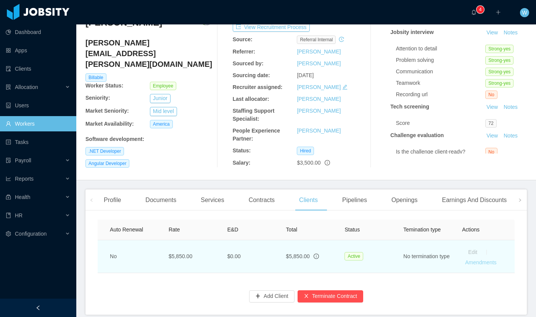
click at [479, 260] on link "Amendments" at bounding box center [480, 262] width 31 height 6
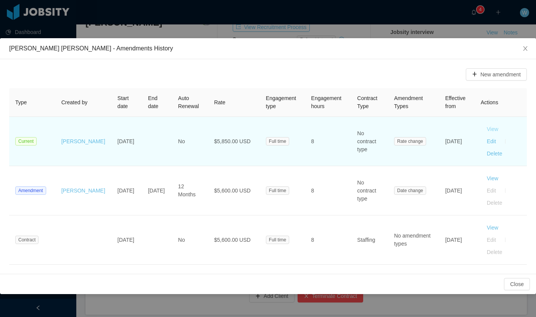
click at [490, 127] on button "View" at bounding box center [493, 129] width 24 height 12
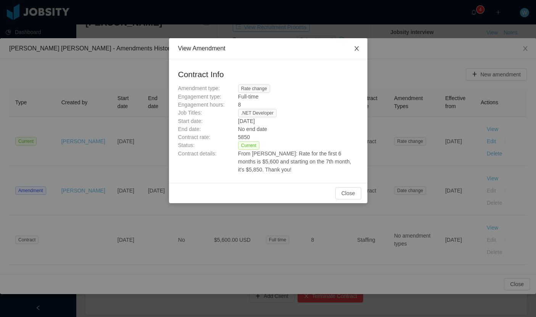
drag, startPoint x: 359, startPoint y: 47, endPoint x: 367, endPoint y: 55, distance: 10.8
click at [358, 47] on icon "icon: close" at bounding box center [357, 48] width 6 height 6
